Goal: Communication & Community: Participate in discussion

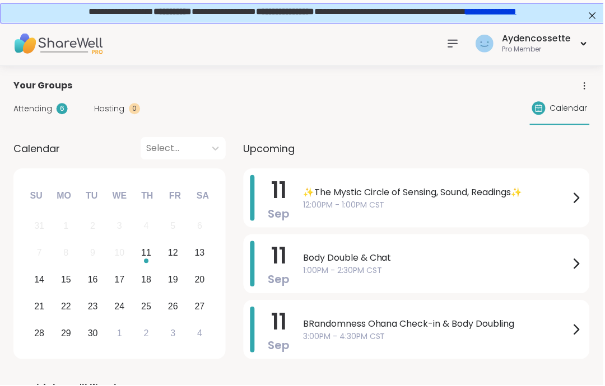
click at [491, 269] on span "1:00PM - 2:30PM CST" at bounding box center [437, 272] width 267 height 12
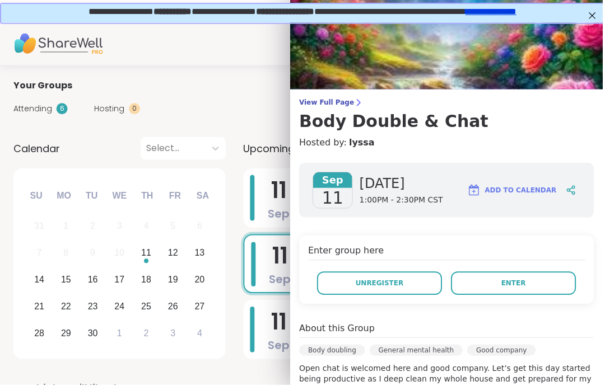
click at [537, 287] on button "Enter" at bounding box center [515, 285] width 125 height 24
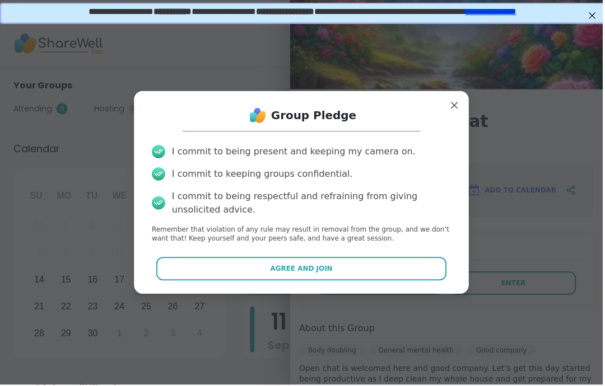
click at [439, 274] on button "Agree and Join" at bounding box center [303, 270] width 292 height 24
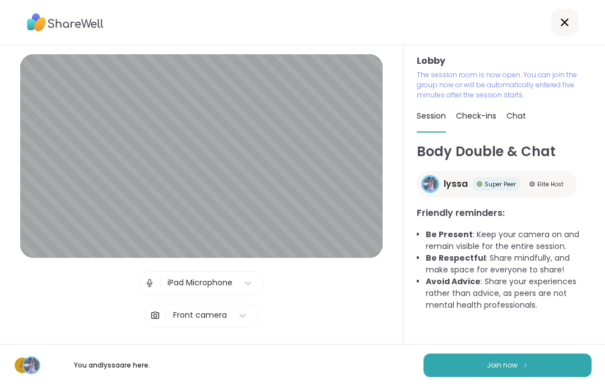
click at [583, 369] on button "Join now" at bounding box center [507, 366] width 168 height 24
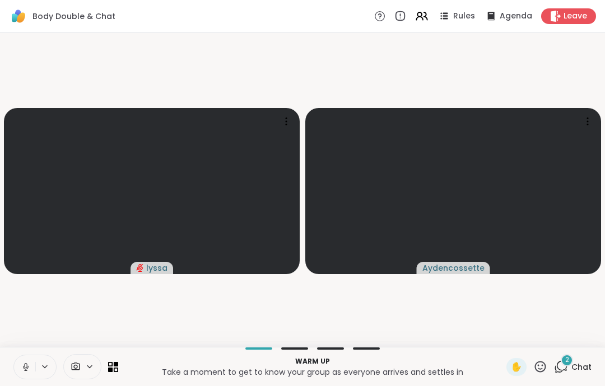
click at [17, 369] on button at bounding box center [24, 368] width 21 height 24
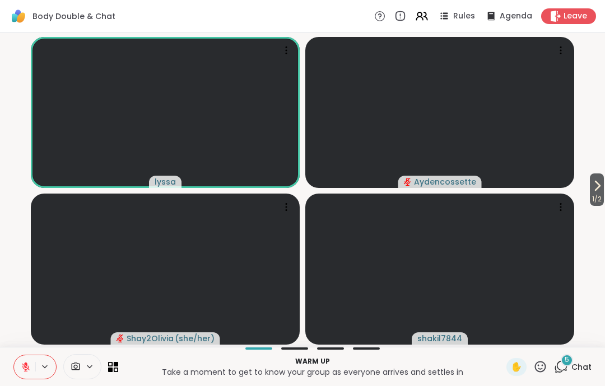
click at [14, 366] on button at bounding box center [24, 368] width 21 height 24
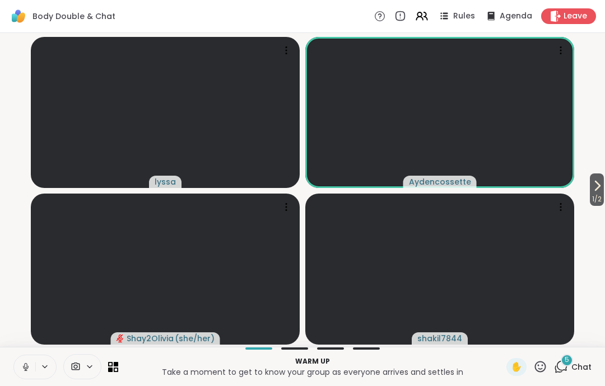
click at [21, 372] on icon at bounding box center [26, 367] width 10 height 10
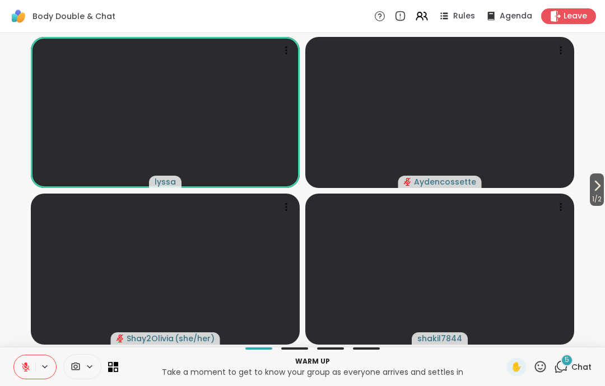
click at [21, 367] on icon at bounding box center [26, 367] width 10 height 10
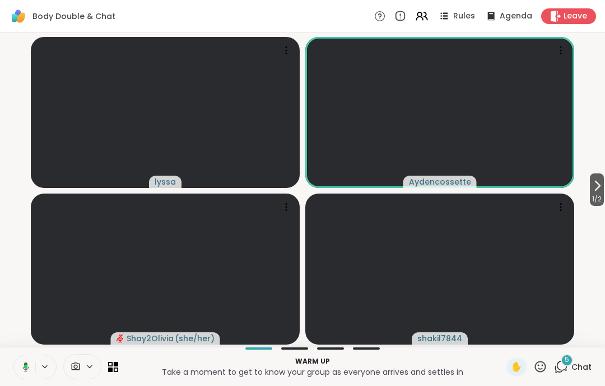
click at [26, 378] on button at bounding box center [23, 368] width 23 height 24
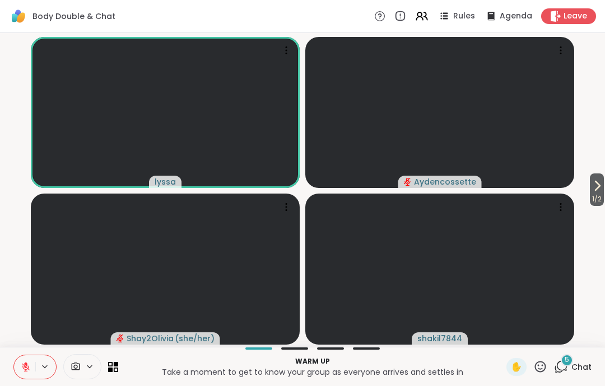
click at [30, 371] on icon at bounding box center [26, 367] width 10 height 10
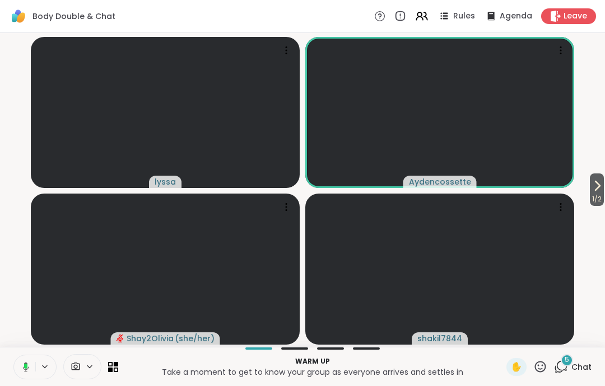
click at [24, 379] on button at bounding box center [23, 368] width 23 height 24
